Goal: Browse casually

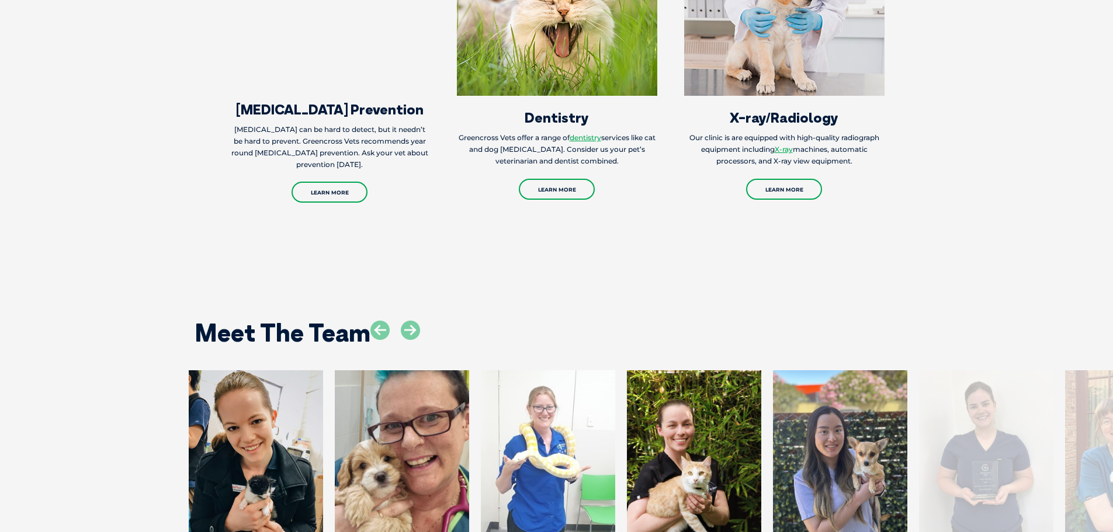
scroll to position [1578, 0]
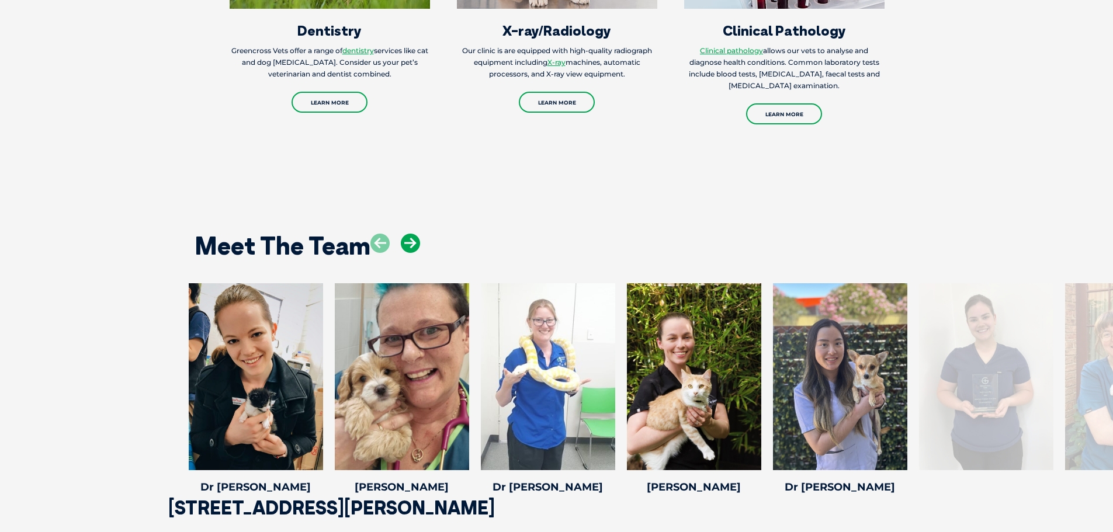
click at [414, 234] on icon at bounding box center [410, 243] width 19 height 19
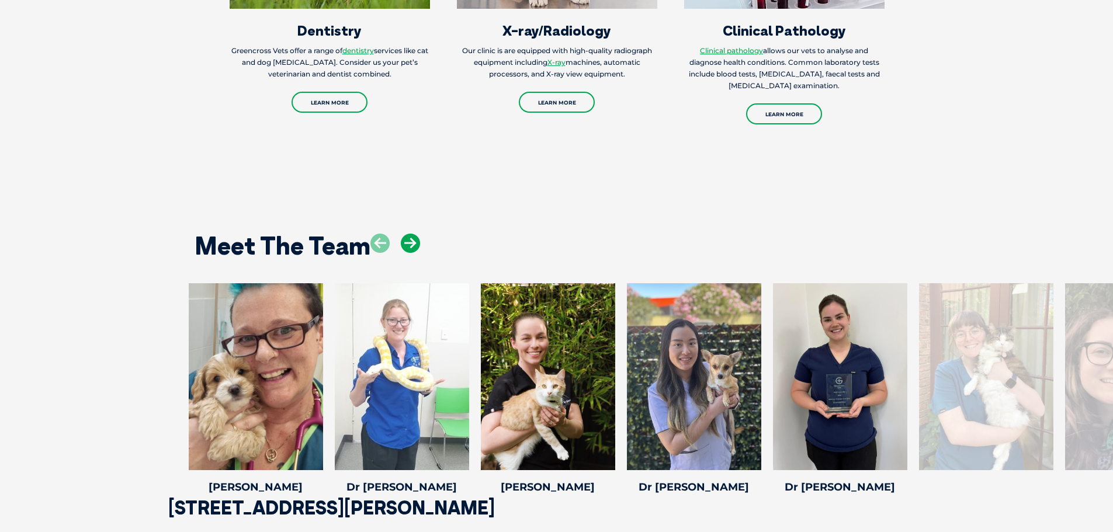
click at [414, 234] on icon at bounding box center [410, 243] width 19 height 19
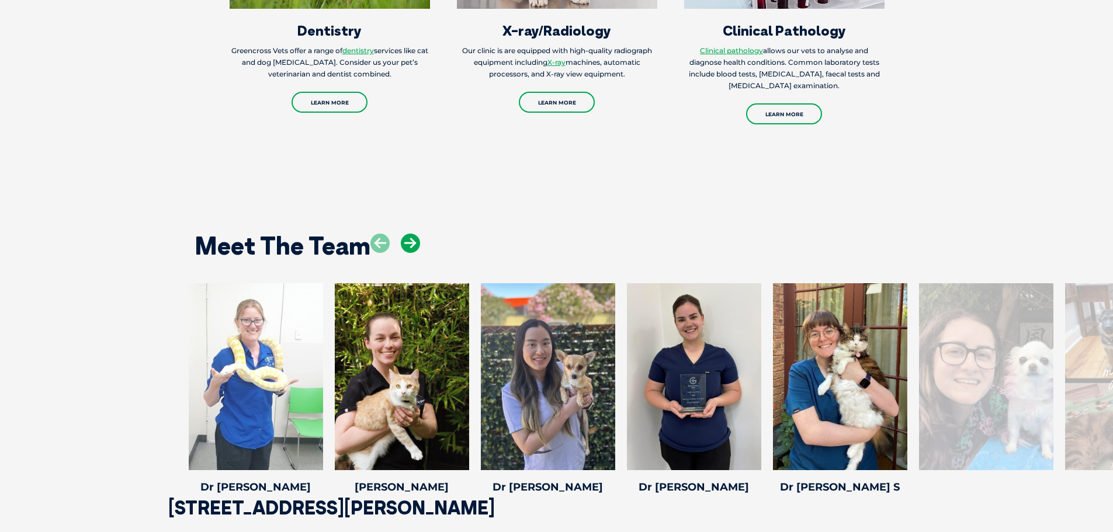
click at [414, 234] on icon at bounding box center [410, 243] width 19 height 19
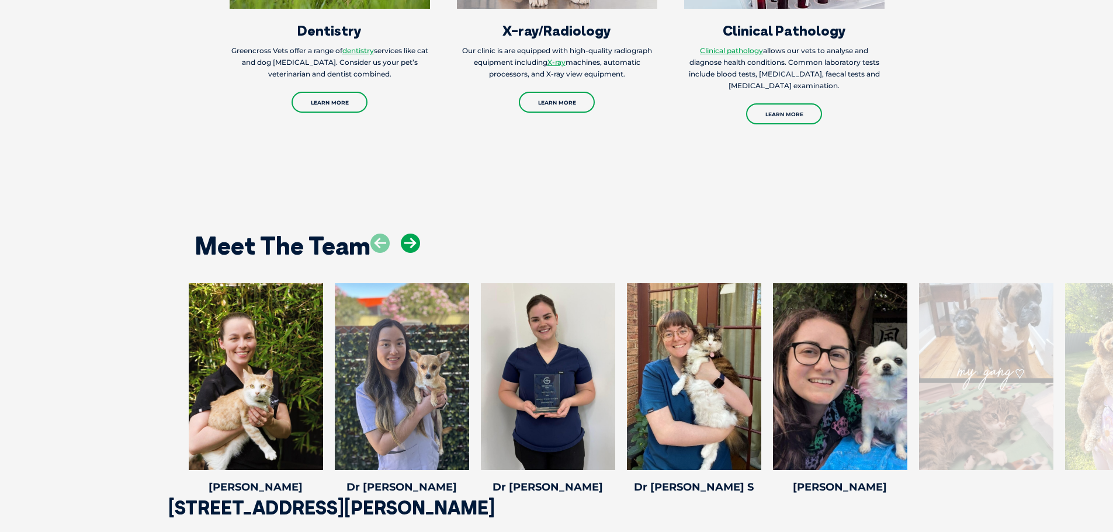
click at [414, 234] on icon at bounding box center [410, 243] width 19 height 19
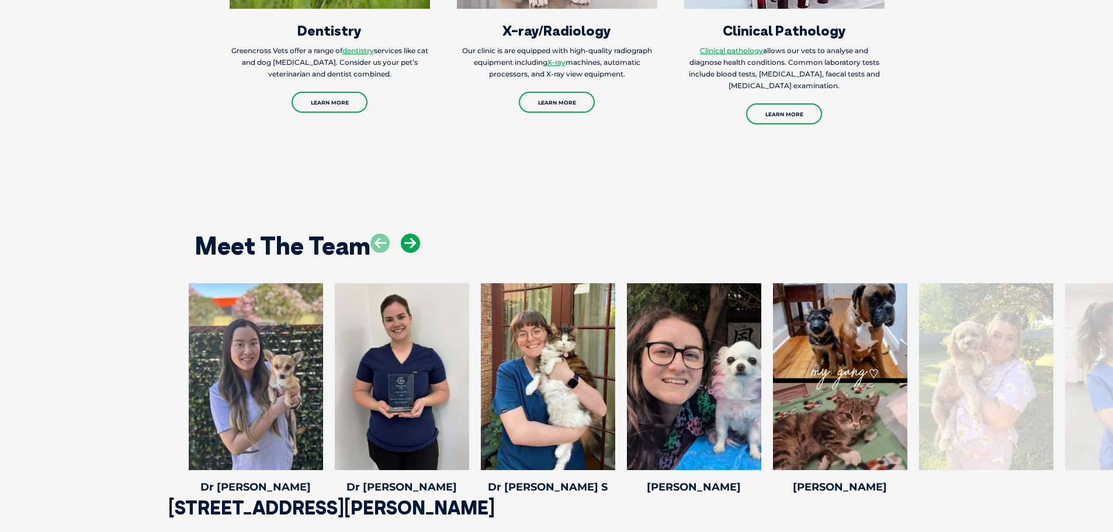
click at [414, 234] on icon at bounding box center [410, 243] width 19 height 19
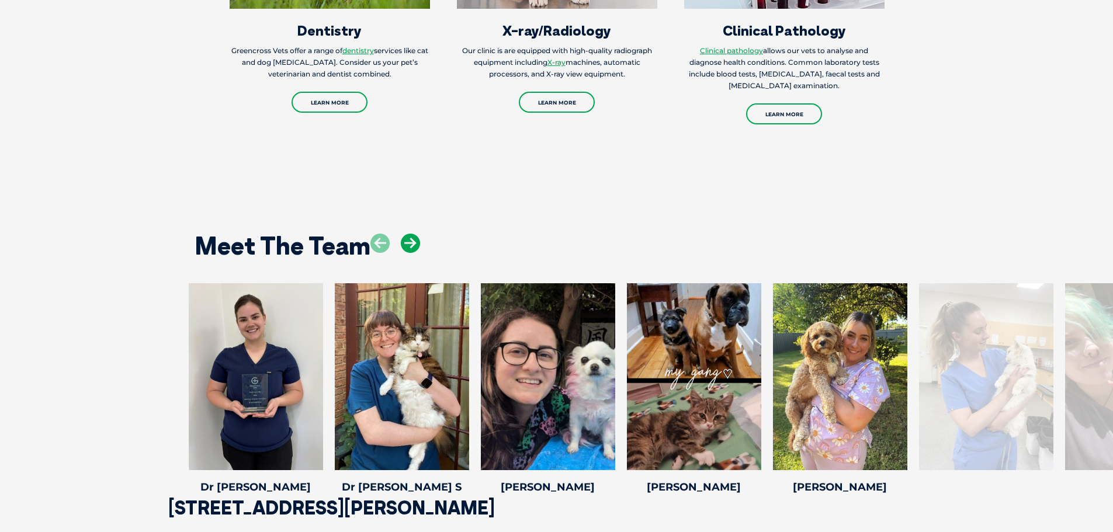
click at [414, 234] on icon at bounding box center [410, 243] width 19 height 19
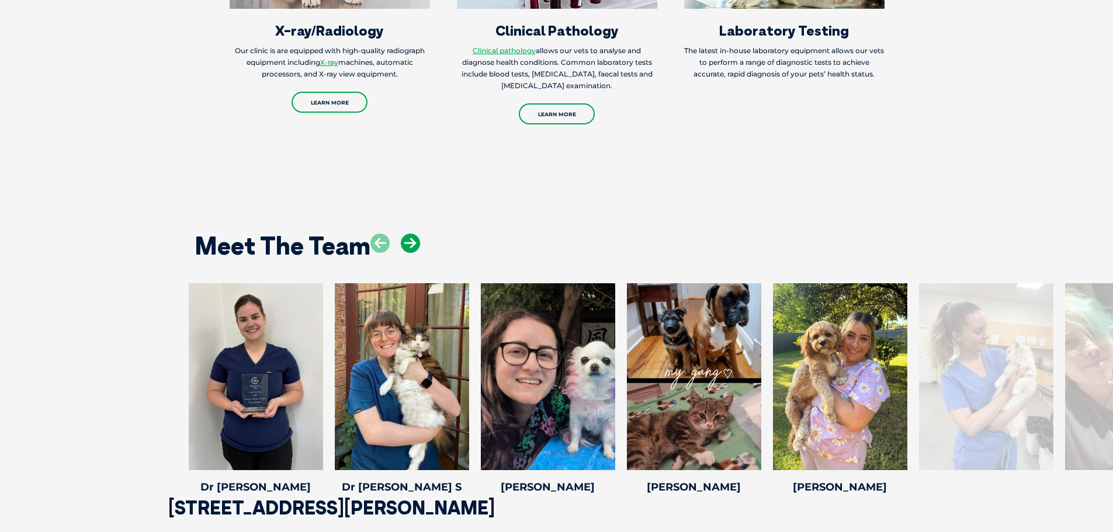
click at [414, 234] on icon at bounding box center [410, 243] width 19 height 19
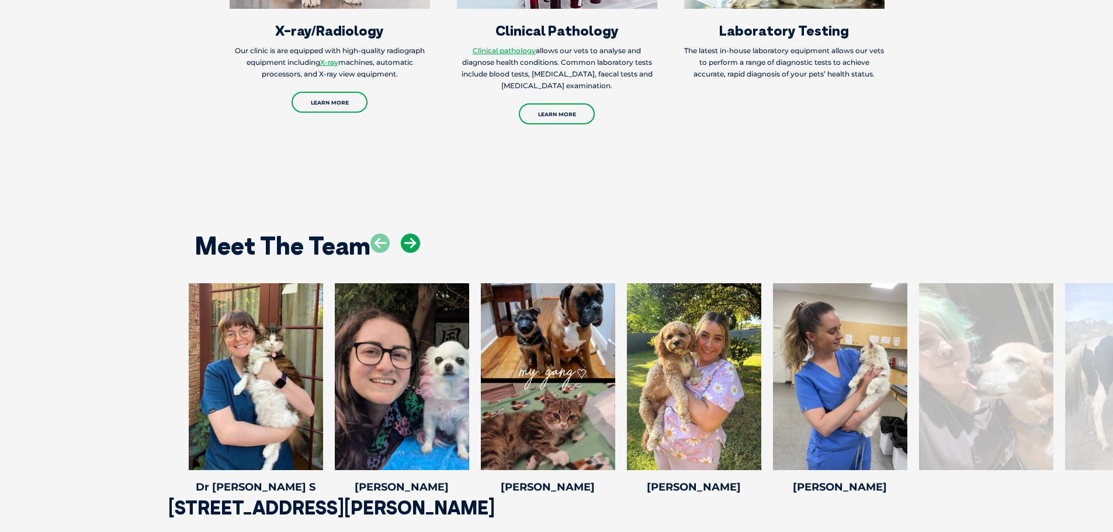
click at [414, 234] on icon at bounding box center [410, 243] width 19 height 19
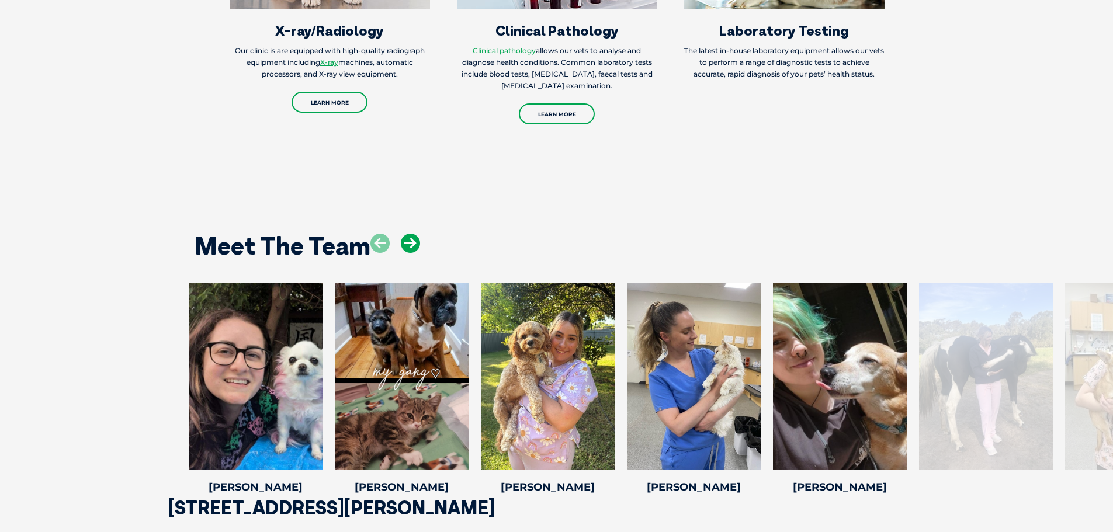
click at [414, 234] on icon at bounding box center [410, 243] width 19 height 19
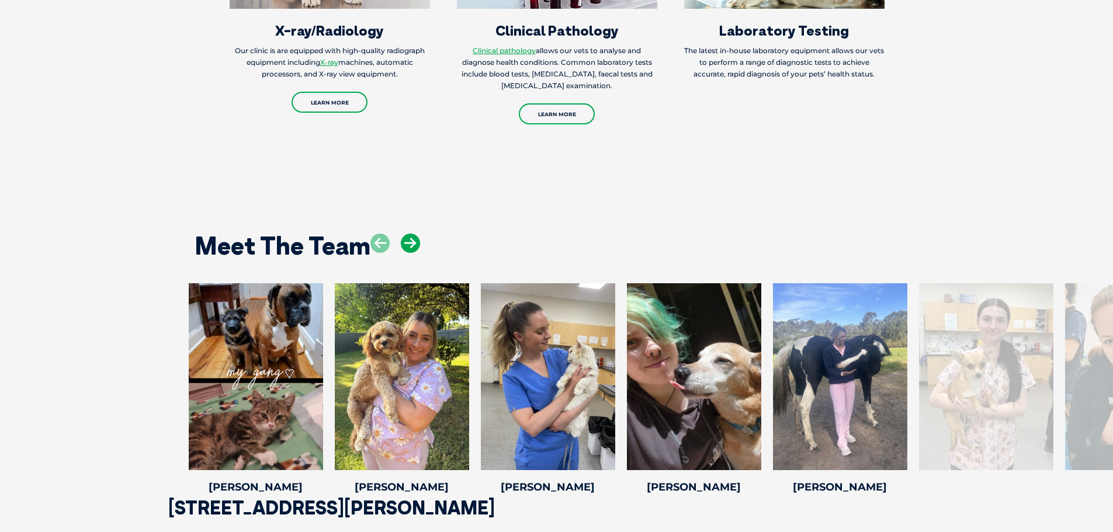
click at [414, 234] on icon at bounding box center [410, 243] width 19 height 19
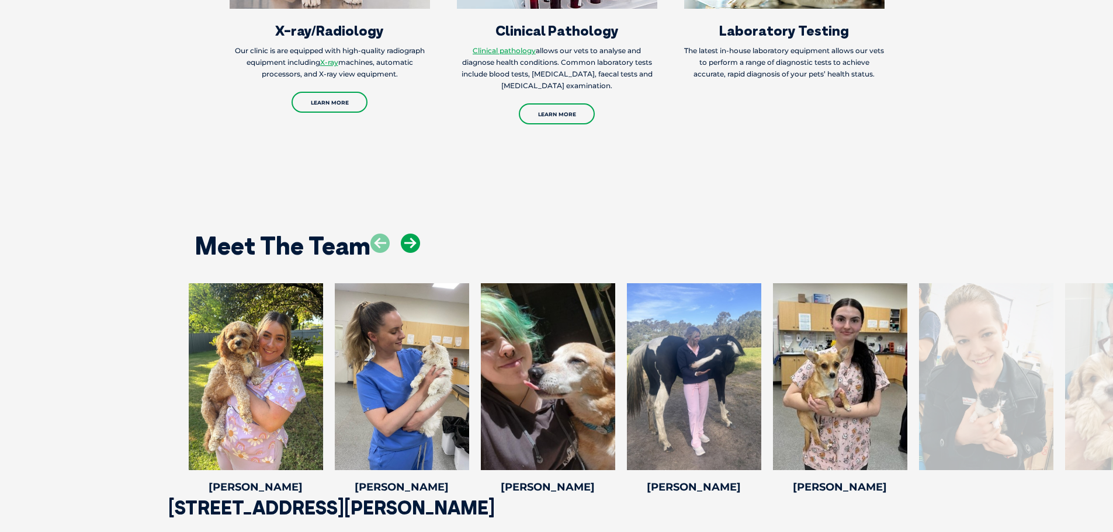
click at [414, 234] on icon at bounding box center [410, 243] width 19 height 19
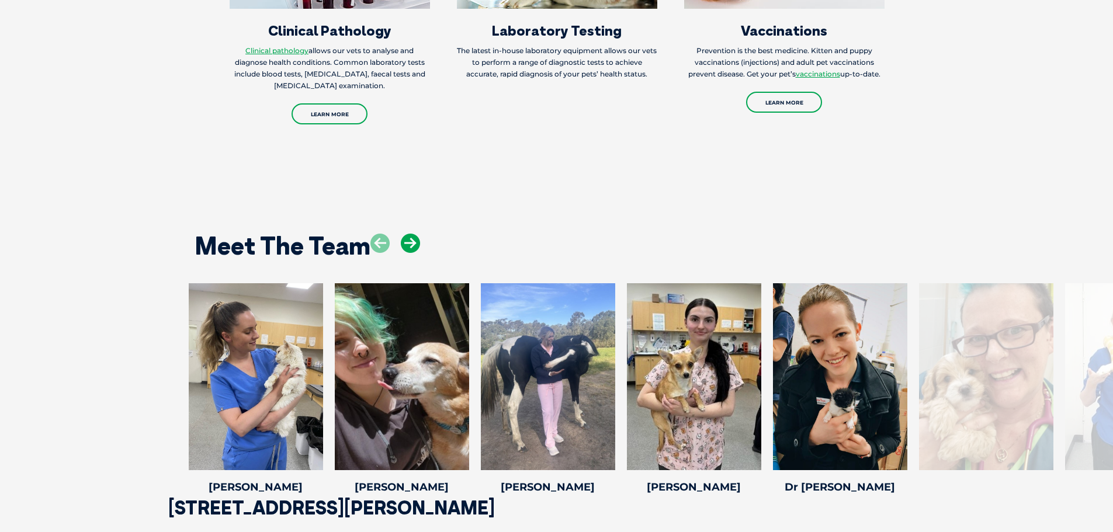
click at [414, 234] on icon at bounding box center [410, 243] width 19 height 19
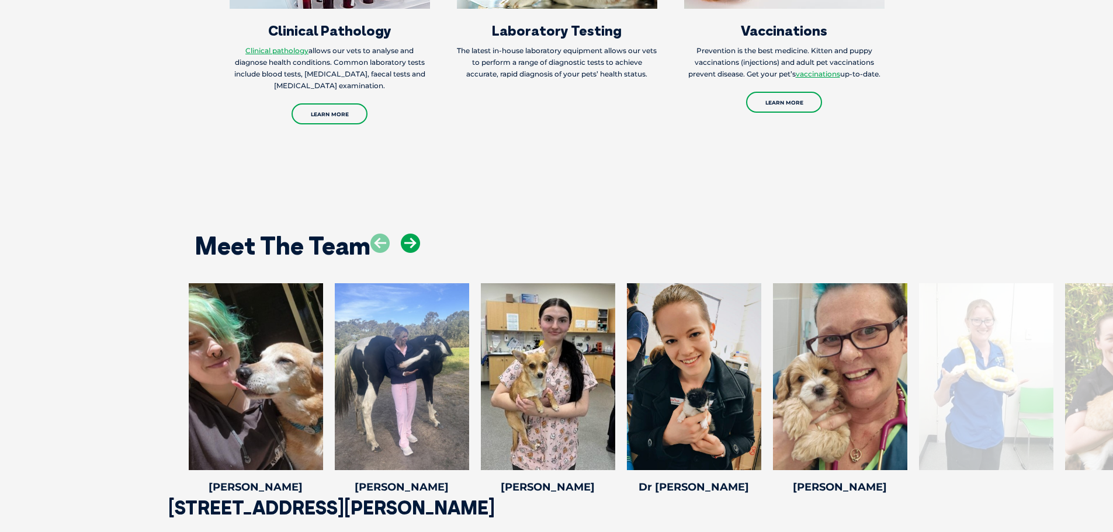
click at [414, 234] on icon at bounding box center [410, 243] width 19 height 19
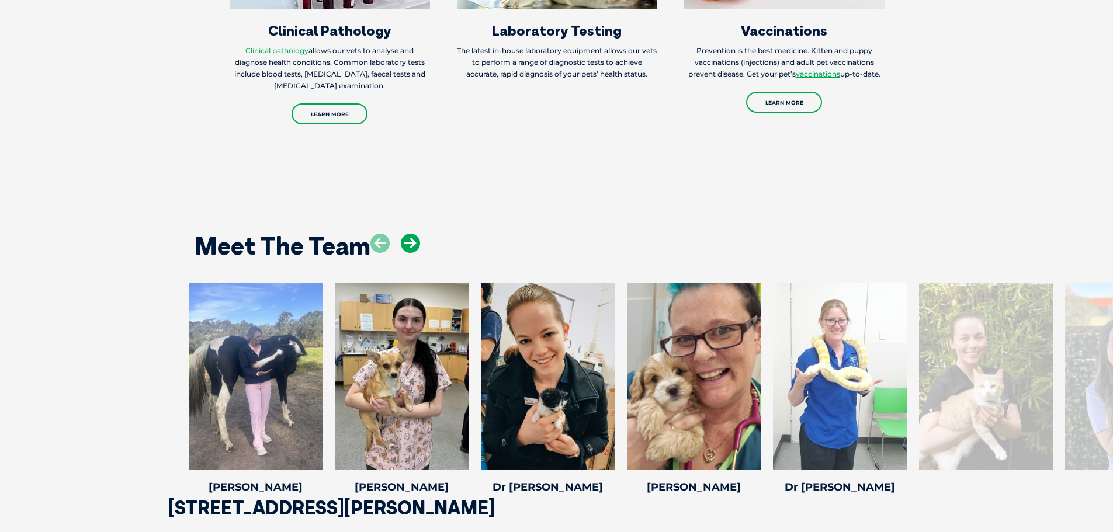
click at [414, 234] on icon at bounding box center [410, 243] width 19 height 19
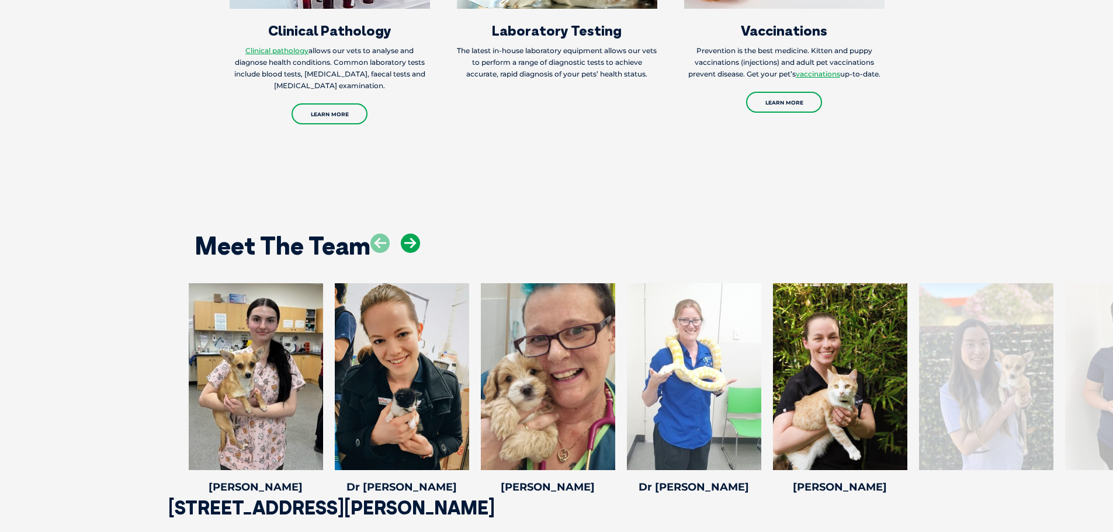
click at [414, 234] on icon at bounding box center [410, 243] width 19 height 19
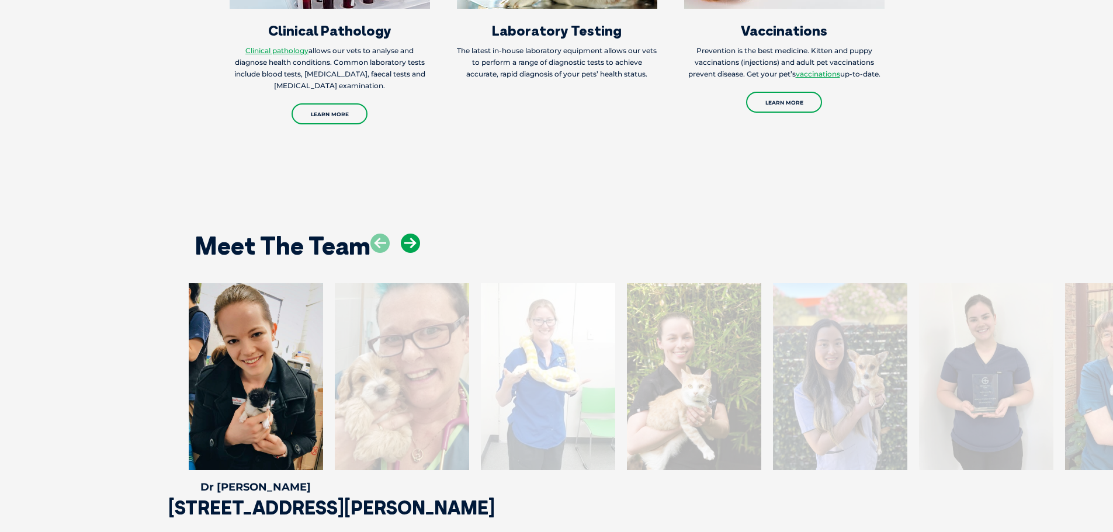
click at [414, 234] on icon at bounding box center [410, 243] width 19 height 19
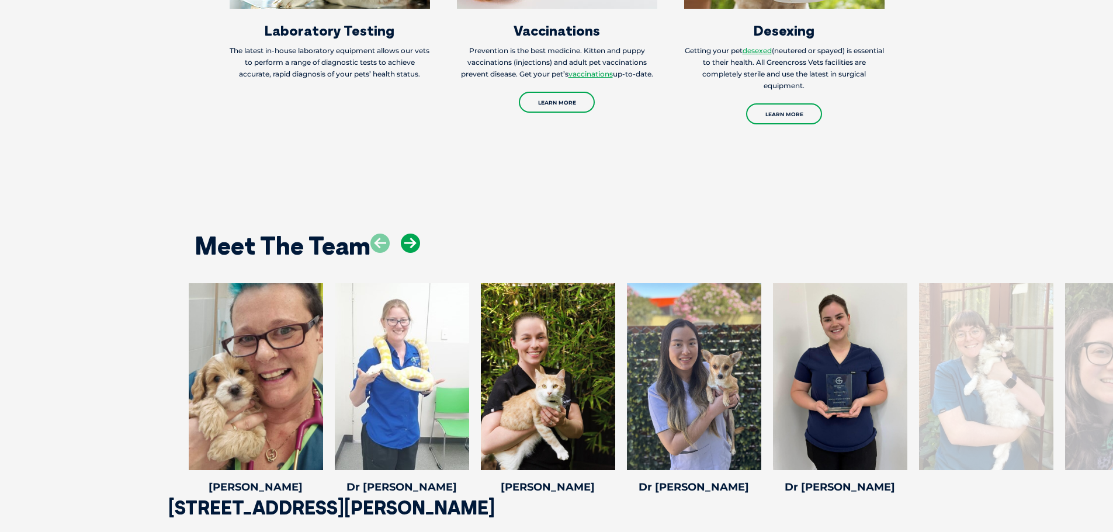
click at [414, 234] on icon at bounding box center [410, 243] width 19 height 19
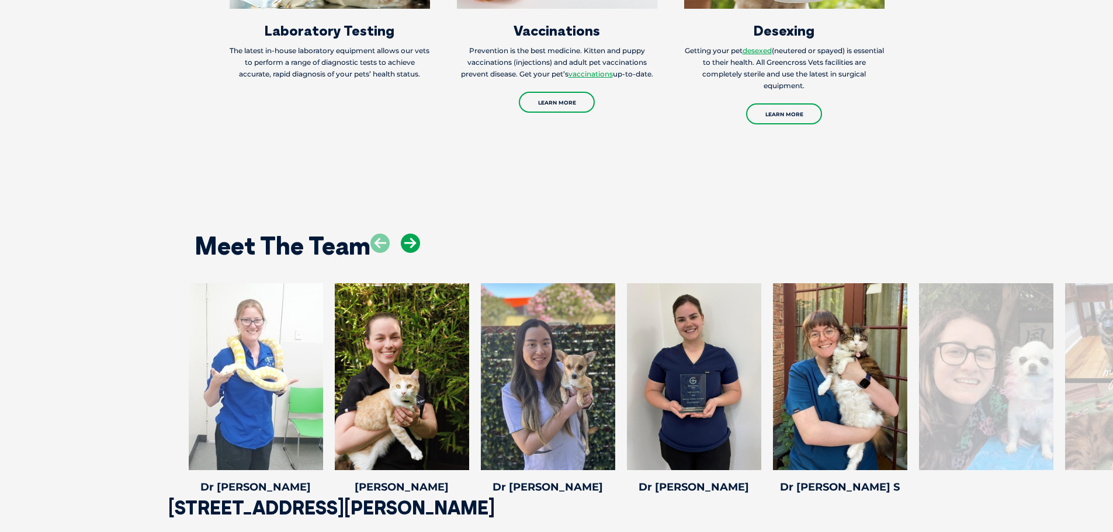
click at [414, 234] on icon at bounding box center [410, 243] width 19 height 19
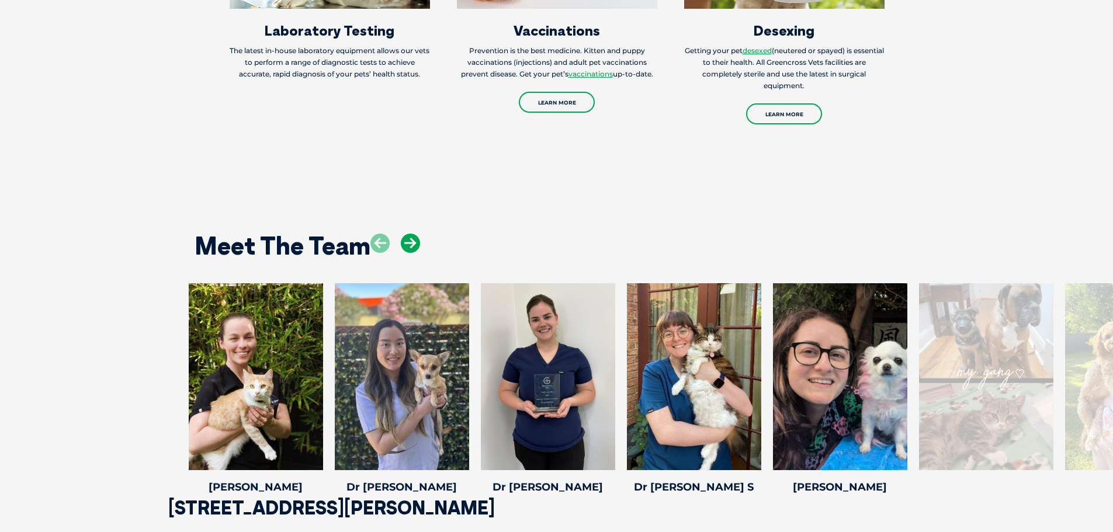
click at [414, 234] on icon at bounding box center [410, 243] width 19 height 19
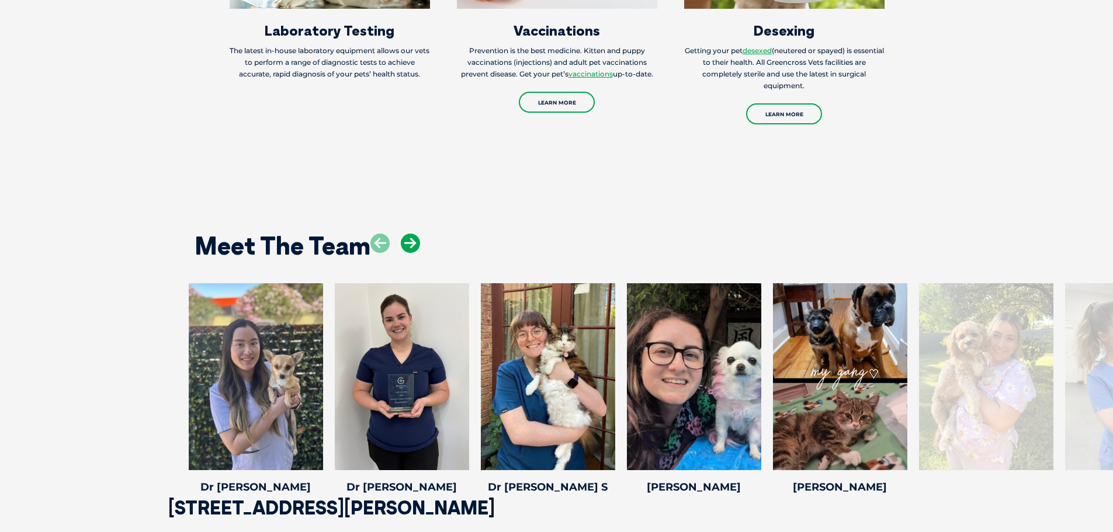
click at [414, 234] on icon at bounding box center [410, 243] width 19 height 19
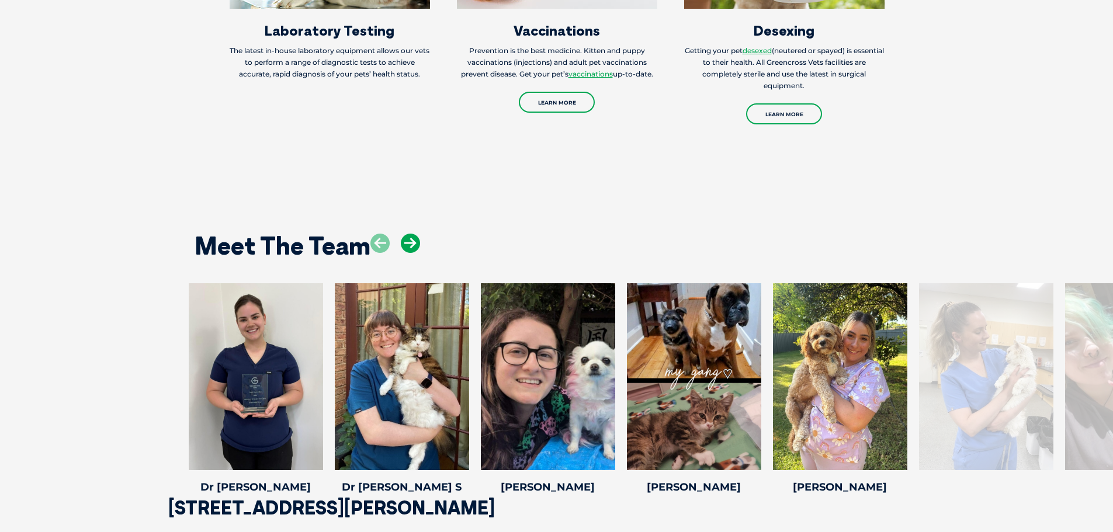
click at [414, 234] on icon at bounding box center [410, 243] width 19 height 19
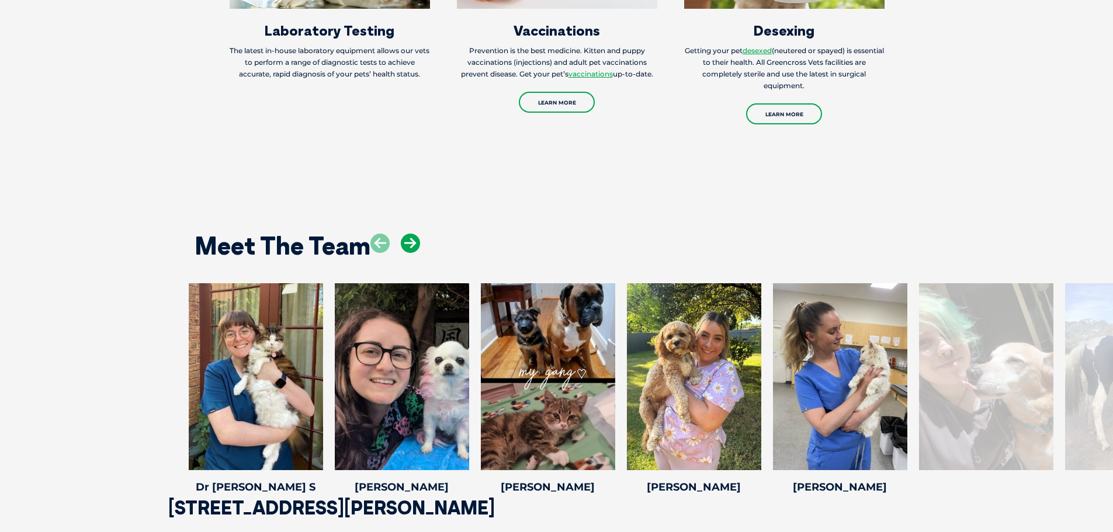
click at [414, 234] on icon at bounding box center [410, 243] width 19 height 19
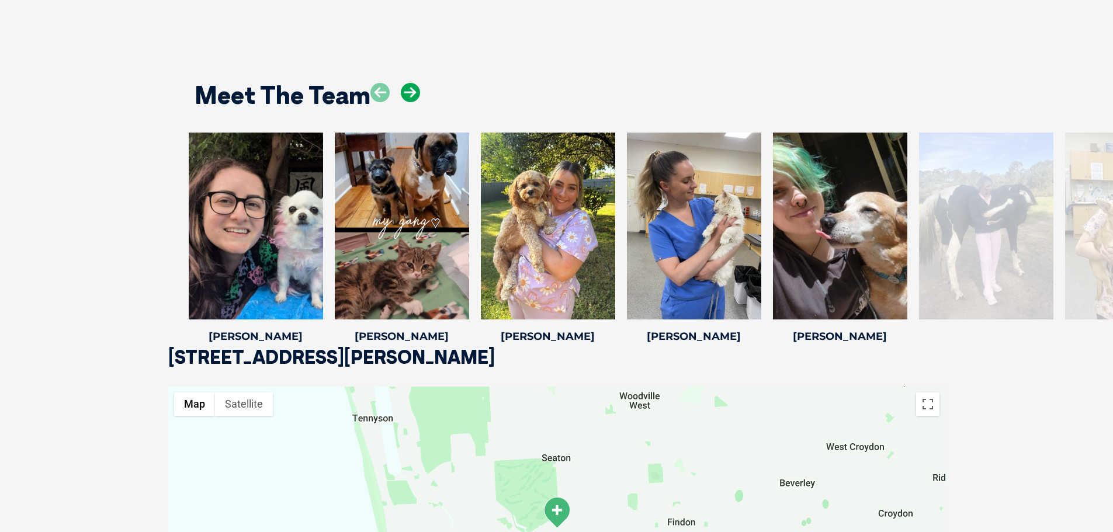
scroll to position [1812, 0]
